Goal: Task Accomplishment & Management: Use online tool/utility

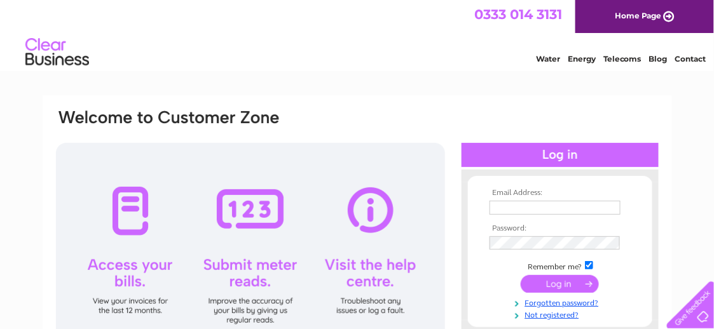
type input "[EMAIL_ADDRESS][DOMAIN_NAME]"
click at [548, 281] on input "submit" at bounding box center [560, 284] width 78 height 18
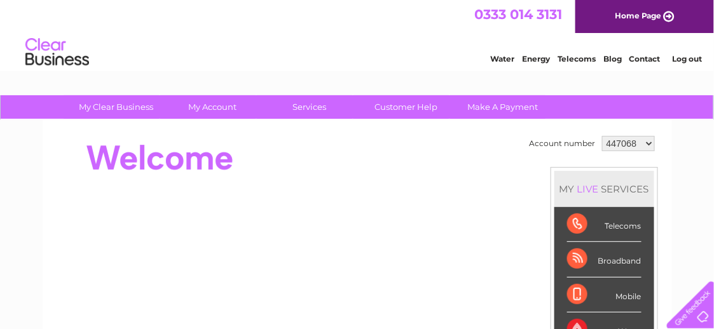
click at [622, 137] on select "447068 1102539 1145760" at bounding box center [628, 143] width 53 height 15
select select "1145760"
click at [602, 136] on select "447068 1102539 1145760" at bounding box center [628, 143] width 53 height 15
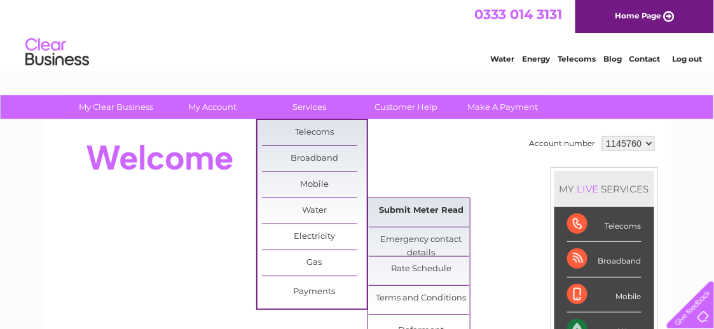
click at [392, 209] on link "Submit Meter Read" at bounding box center [421, 210] width 105 height 25
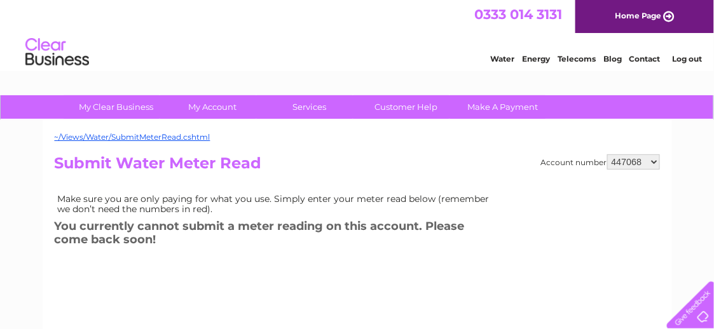
click at [641, 160] on select "447068 1102539 1145760" at bounding box center [633, 161] width 53 height 15
select select "1145760"
click at [608, 154] on select "447068 1102539 1145760" at bounding box center [633, 161] width 53 height 15
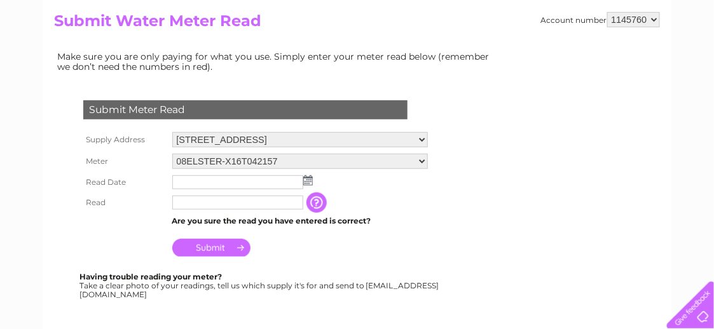
scroll to position [190, 0]
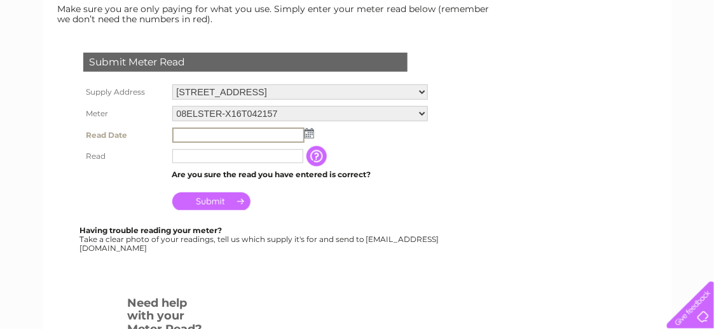
click at [252, 130] on input "text" at bounding box center [238, 135] width 132 height 15
click at [312, 132] on td at bounding box center [300, 136] width 262 height 22
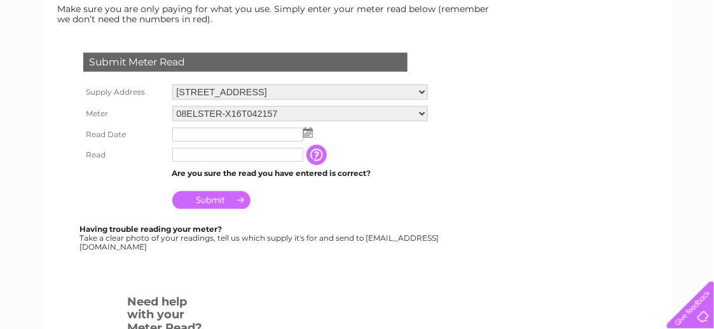
click at [307, 133] on img at bounding box center [308, 133] width 10 height 10
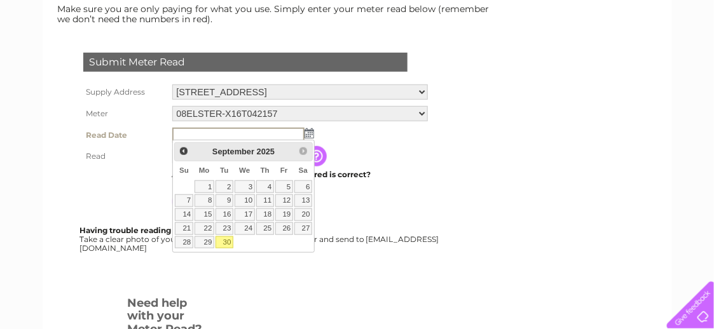
click at [226, 239] on link "30" at bounding box center [225, 242] width 18 height 13
type input "[DATE]"
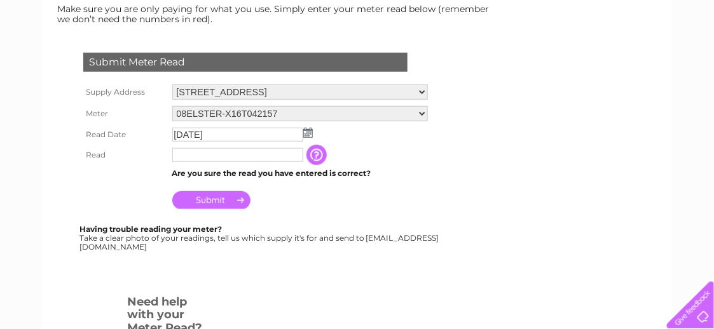
click at [231, 153] on input "text" at bounding box center [237, 155] width 131 height 14
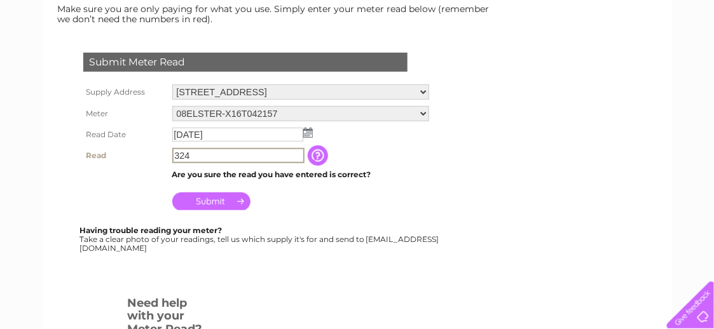
type input "324"
click at [229, 198] on input "Submit" at bounding box center [211, 202] width 78 height 18
